Goal: Task Accomplishment & Management: Use online tool/utility

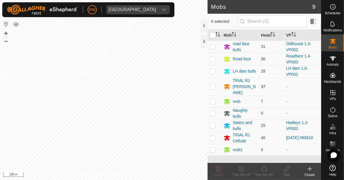
click at [215, 83] on td at bounding box center [214, 86] width 14 height 18
checkbox input "true"
click at [215, 170] on icon at bounding box center [264, 168] width 7 height 7
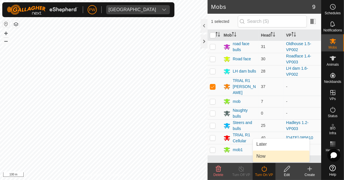
click at [215, 155] on link "Now" at bounding box center [281, 155] width 57 height 11
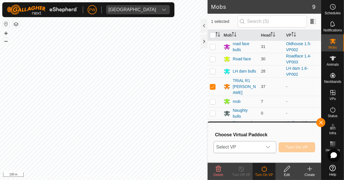
click at [215, 149] on div "dropdown trigger" at bounding box center [267, 146] width 11 height 11
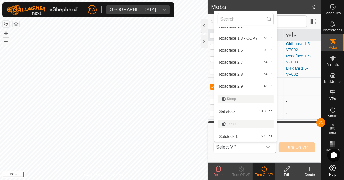
scroll to position [592, 0]
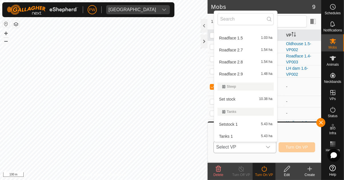
click at [215, 133] on div "Tanks 1 5.43 ha" at bounding box center [245, 136] width 56 height 7
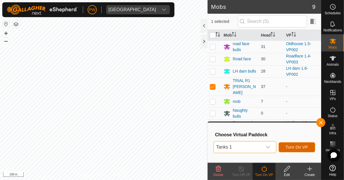
click at [215, 148] on span "Turn On VP" at bounding box center [297, 147] width 22 height 5
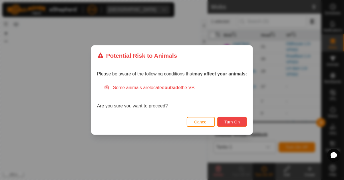
click at [215, 120] on span "Turn On" at bounding box center [231, 122] width 15 height 5
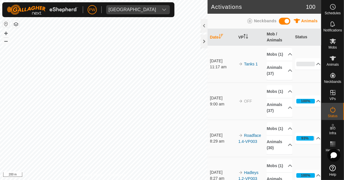
click at [215, 26] on icon at bounding box center [332, 23] width 5 height 5
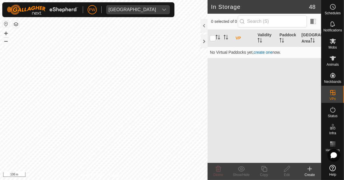
click at [308, 172] on div "Create" at bounding box center [309, 174] width 23 height 5
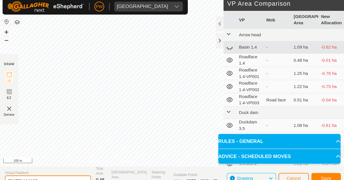
click at [56, 169] on input "[DATE] 111807" at bounding box center [45, 171] width 80 height 10
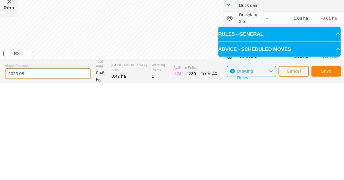
type input "2025-08"
type input "LH dam"
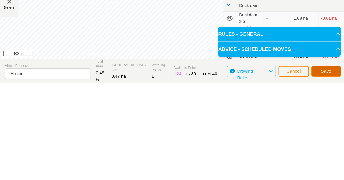
click at [301, 169] on span "Save" at bounding box center [303, 169] width 10 height 5
